Goal: Navigation & Orientation: Find specific page/section

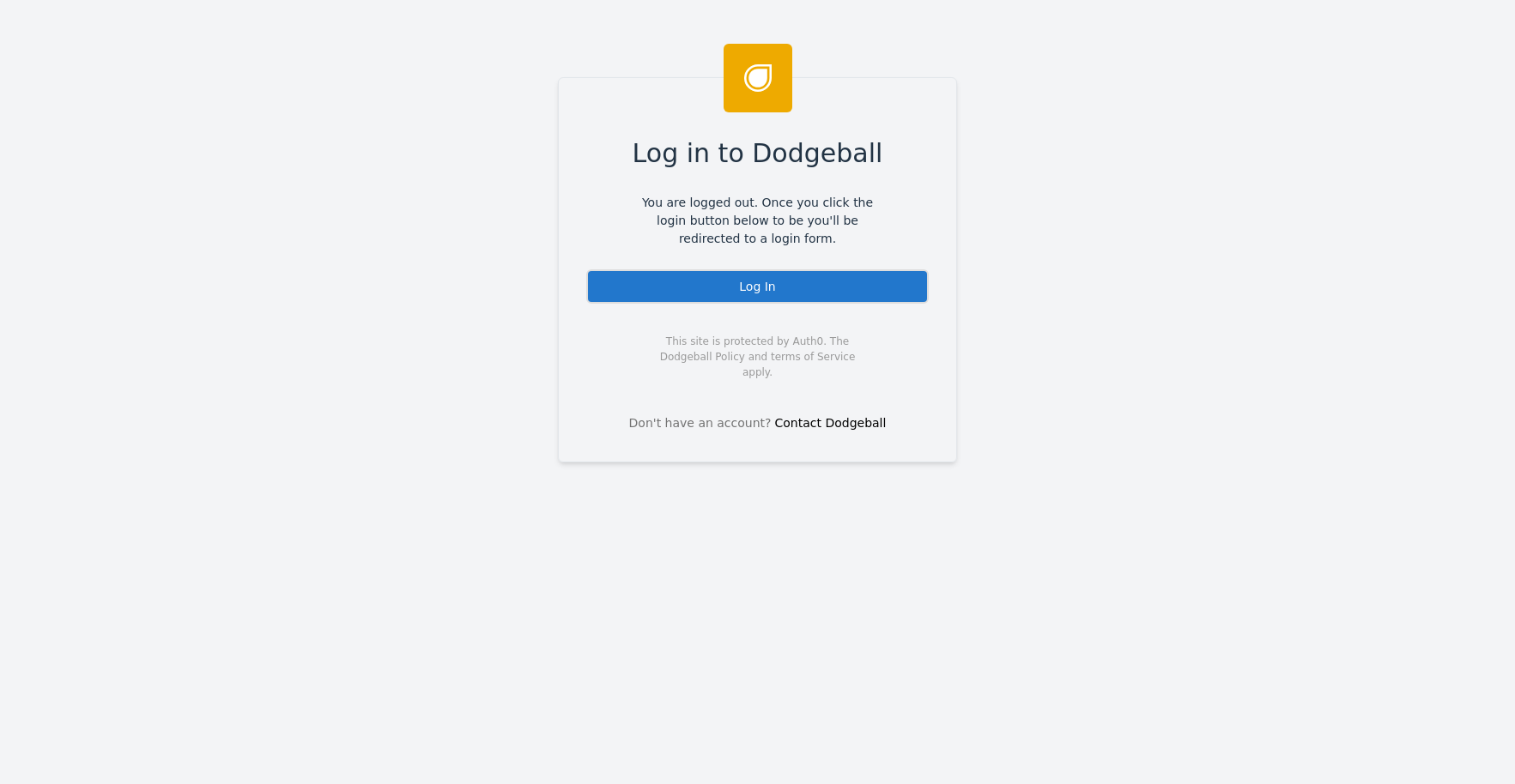
click at [683, 286] on div "Log In" at bounding box center [757, 286] width 342 height 34
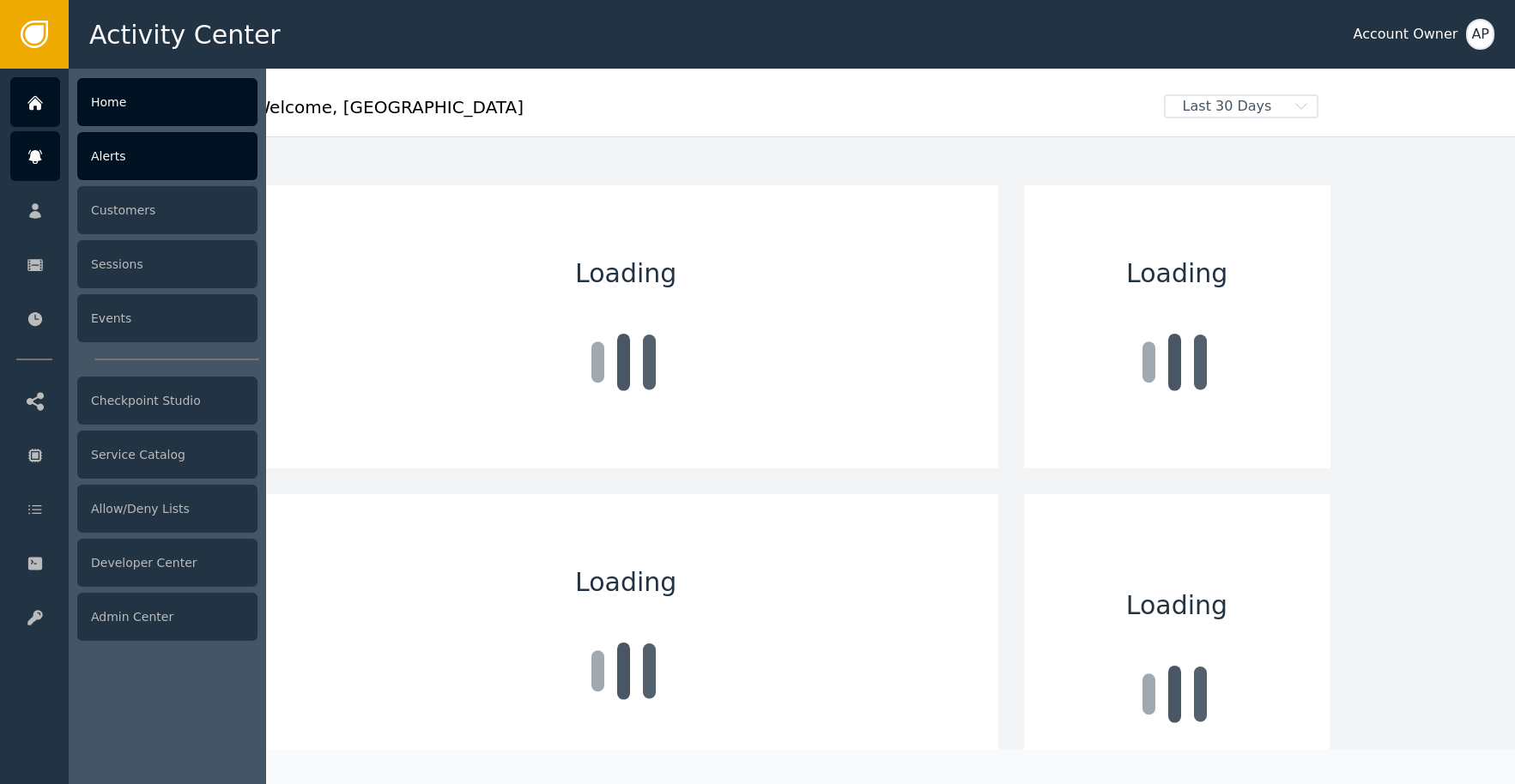
click at [52, 159] on div at bounding box center [35, 156] width 50 height 50
